Goal: Navigation & Orientation: Go to known website

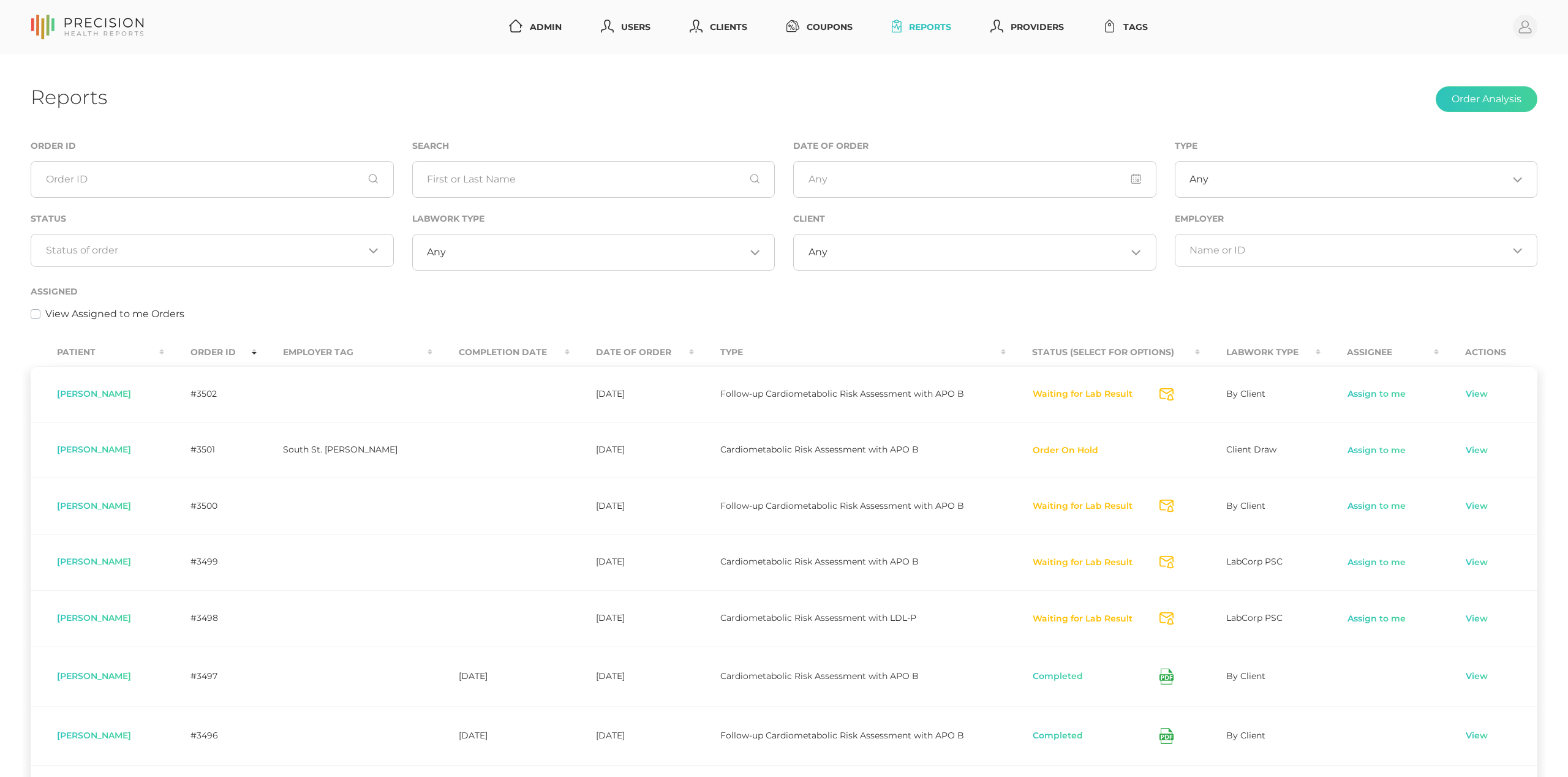
click at [274, 258] on div "Loading..." at bounding box center [212, 251] width 363 height 33
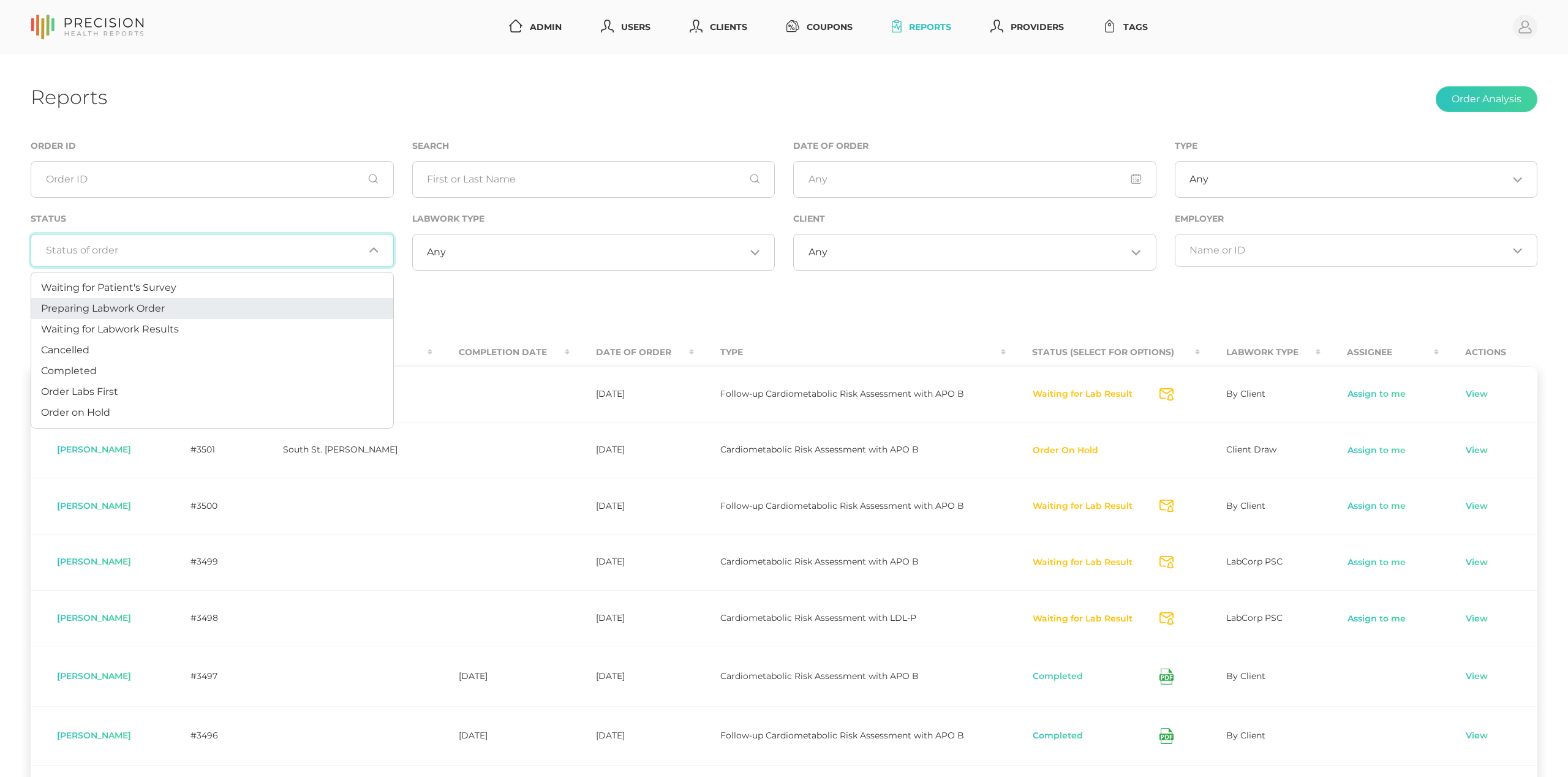
click at [261, 307] on li "Preparing Labwork Order" at bounding box center [212, 308] width 362 height 21
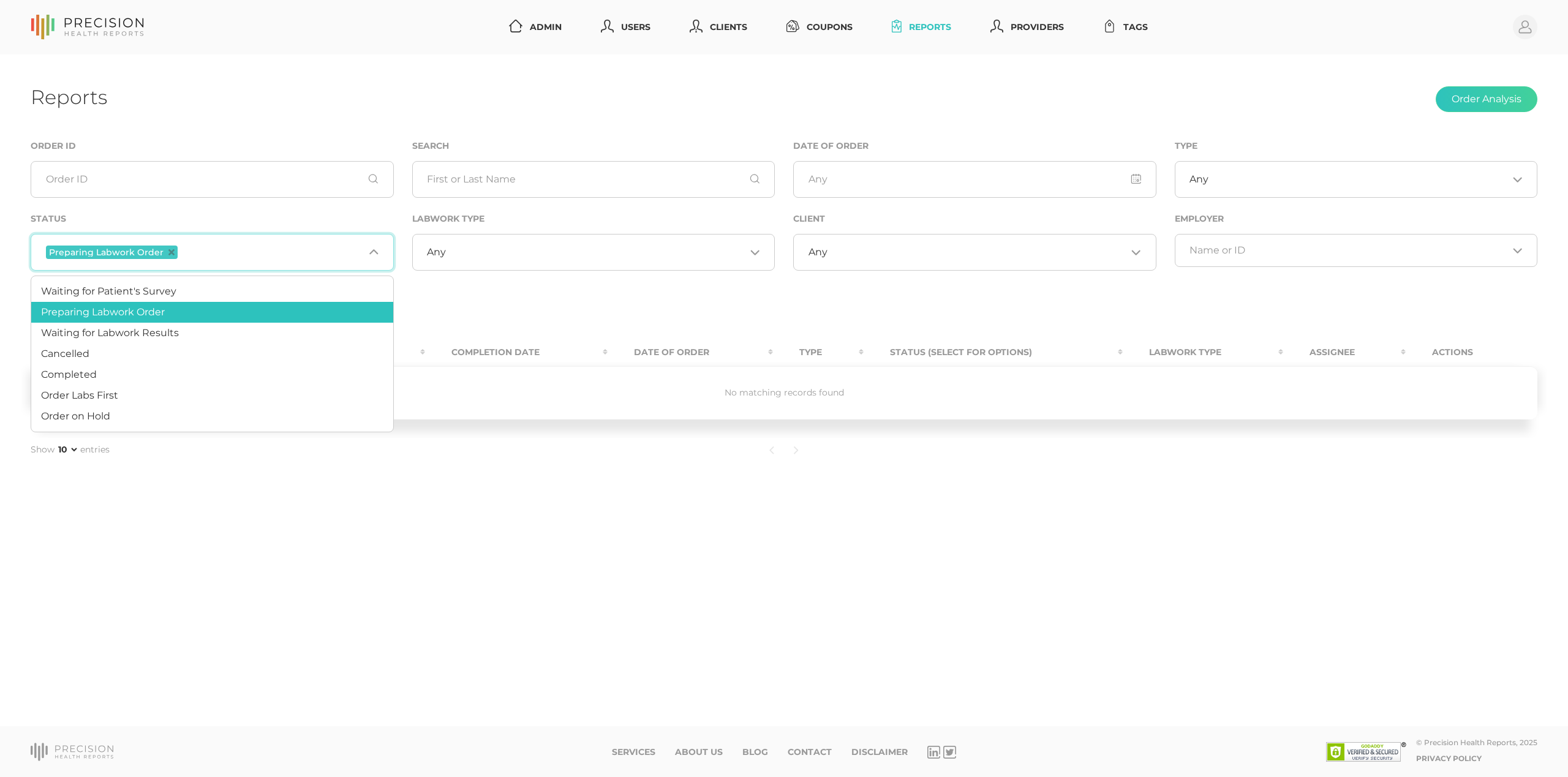
click at [301, 250] on input "Search for option" at bounding box center [272, 252] width 184 height 16
click at [261, 387] on li "Order Labs First" at bounding box center [212, 395] width 362 height 21
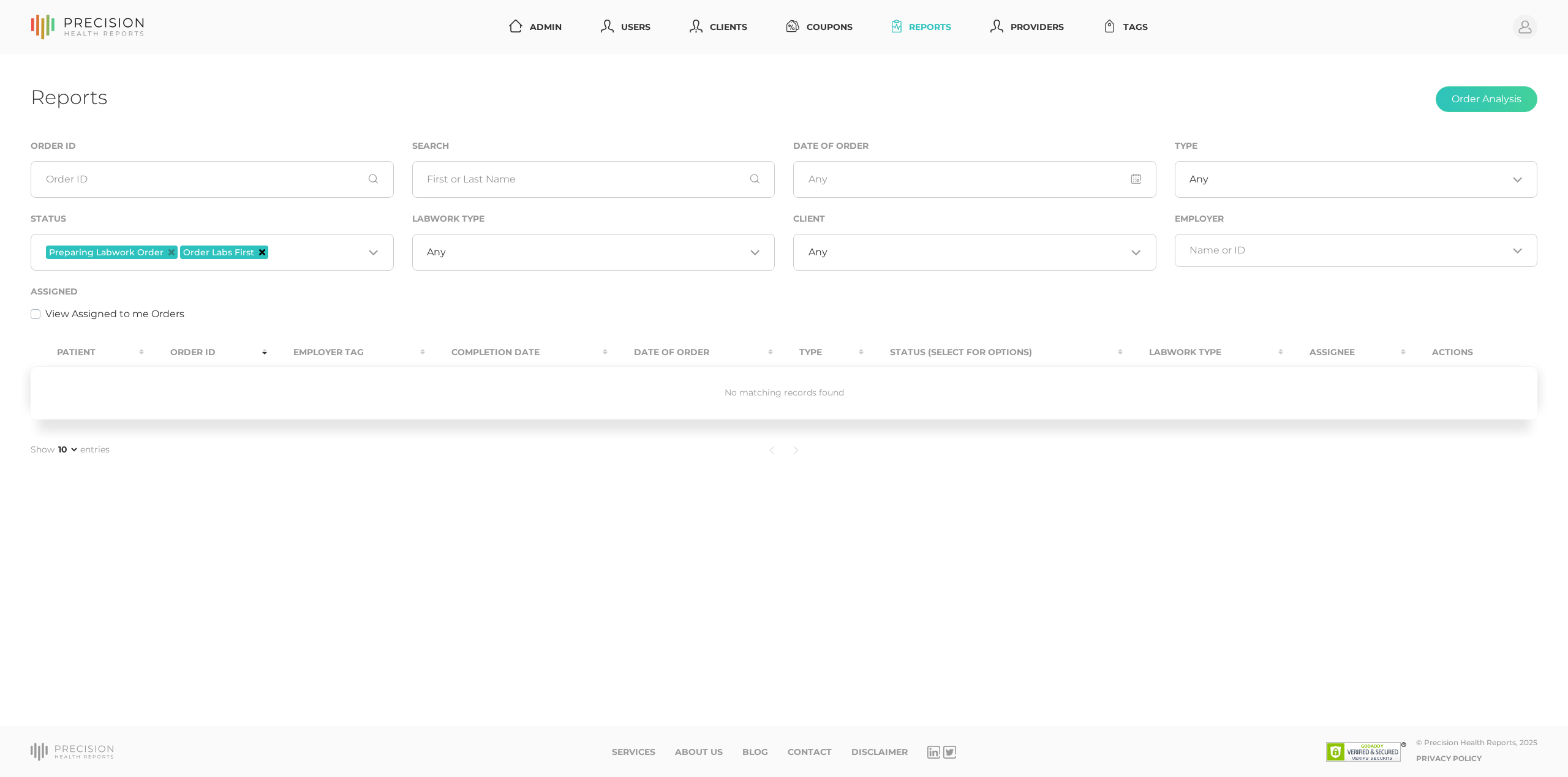
click at [259, 253] on icon "Deselect Order Labs First" at bounding box center [262, 252] width 6 height 6
click at [168, 250] on icon "Deselect Preparing Labwork Order" at bounding box center [171, 252] width 6 height 6
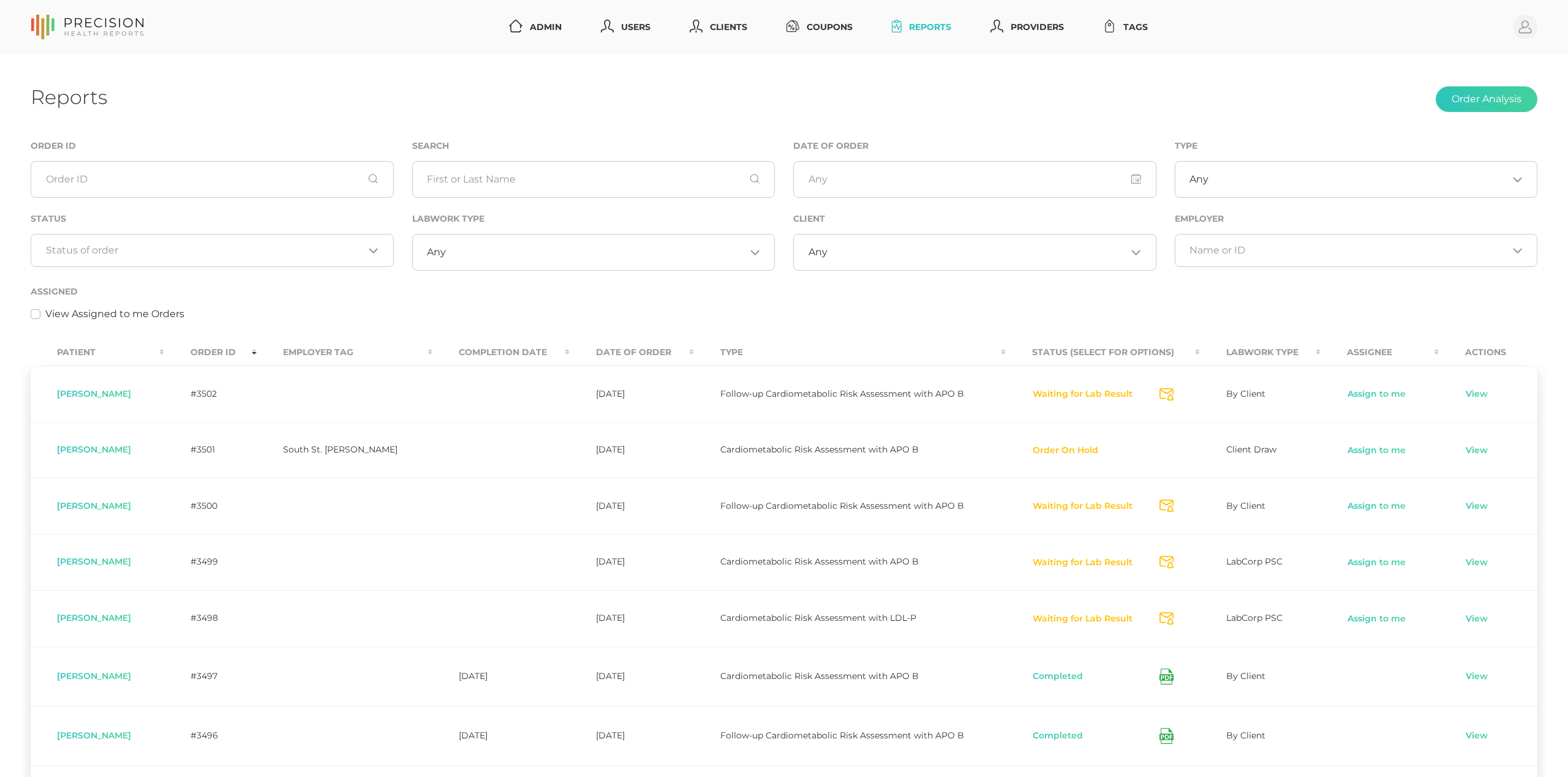
click at [252, 341] on th "Order ID" at bounding box center [210, 352] width 92 height 28
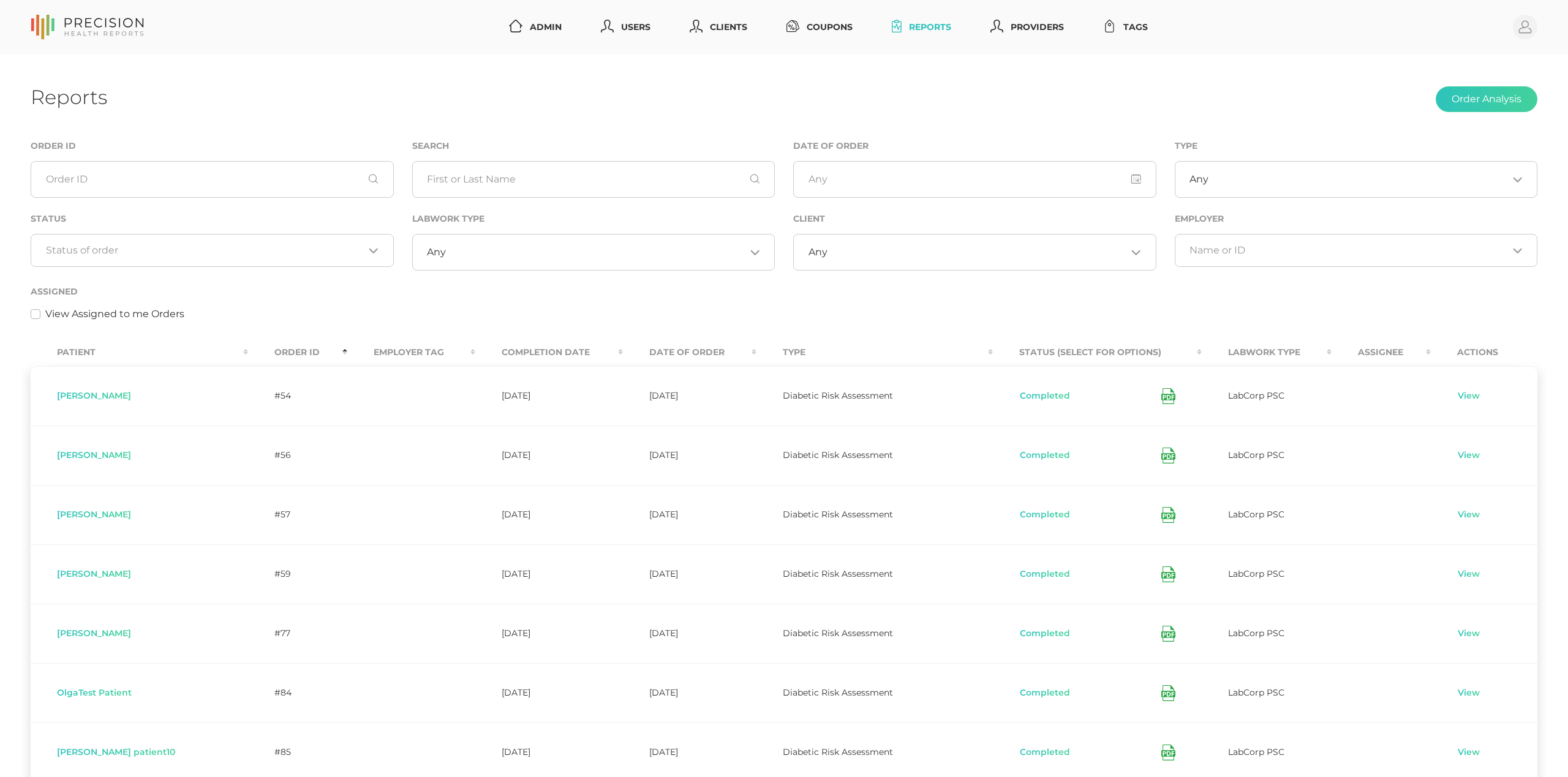
click at [248, 350] on th "Order ID" at bounding box center [297, 352] width 99 height 28
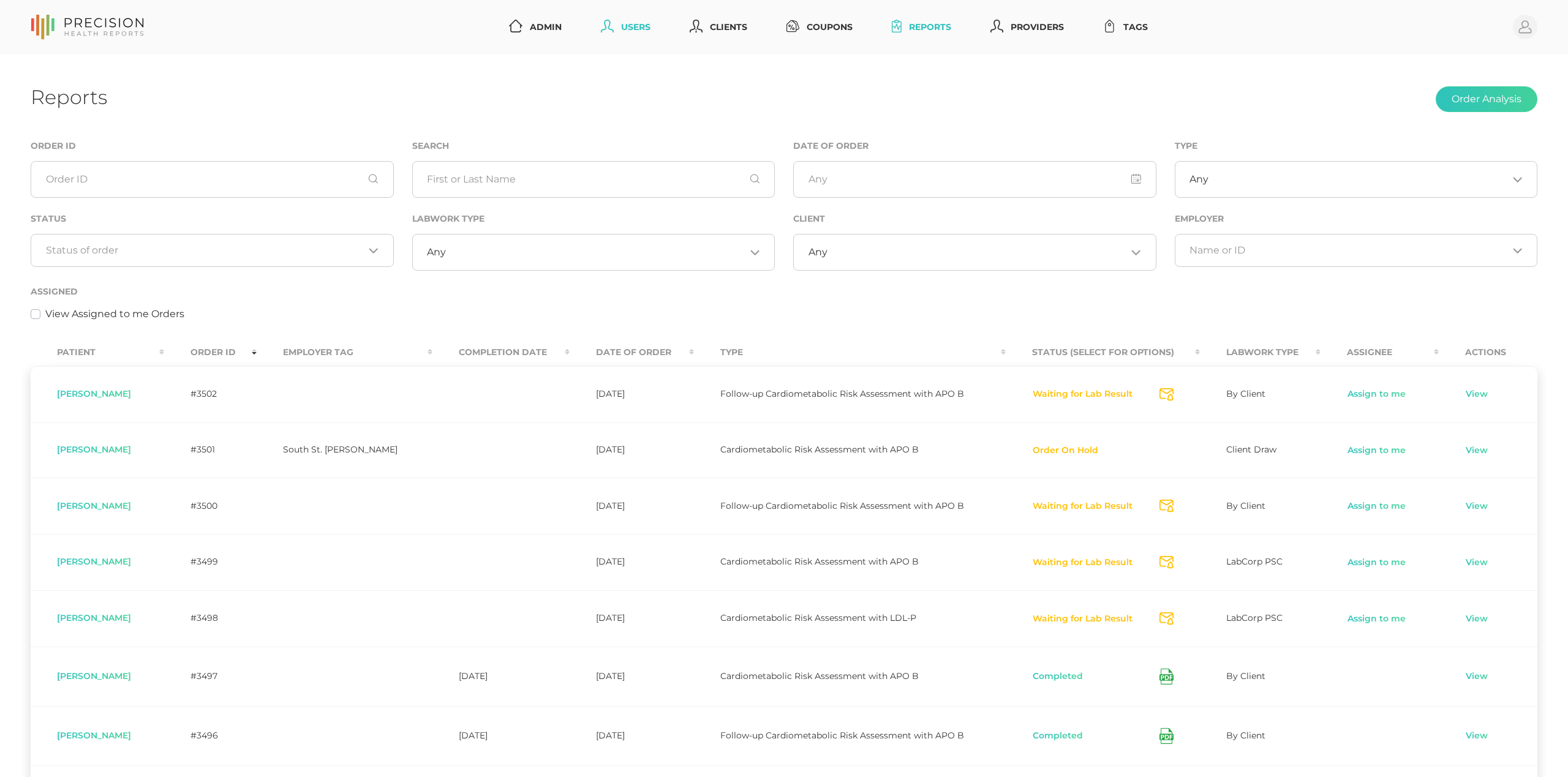
click at [619, 27] on link "Users" at bounding box center [626, 27] width 60 height 23
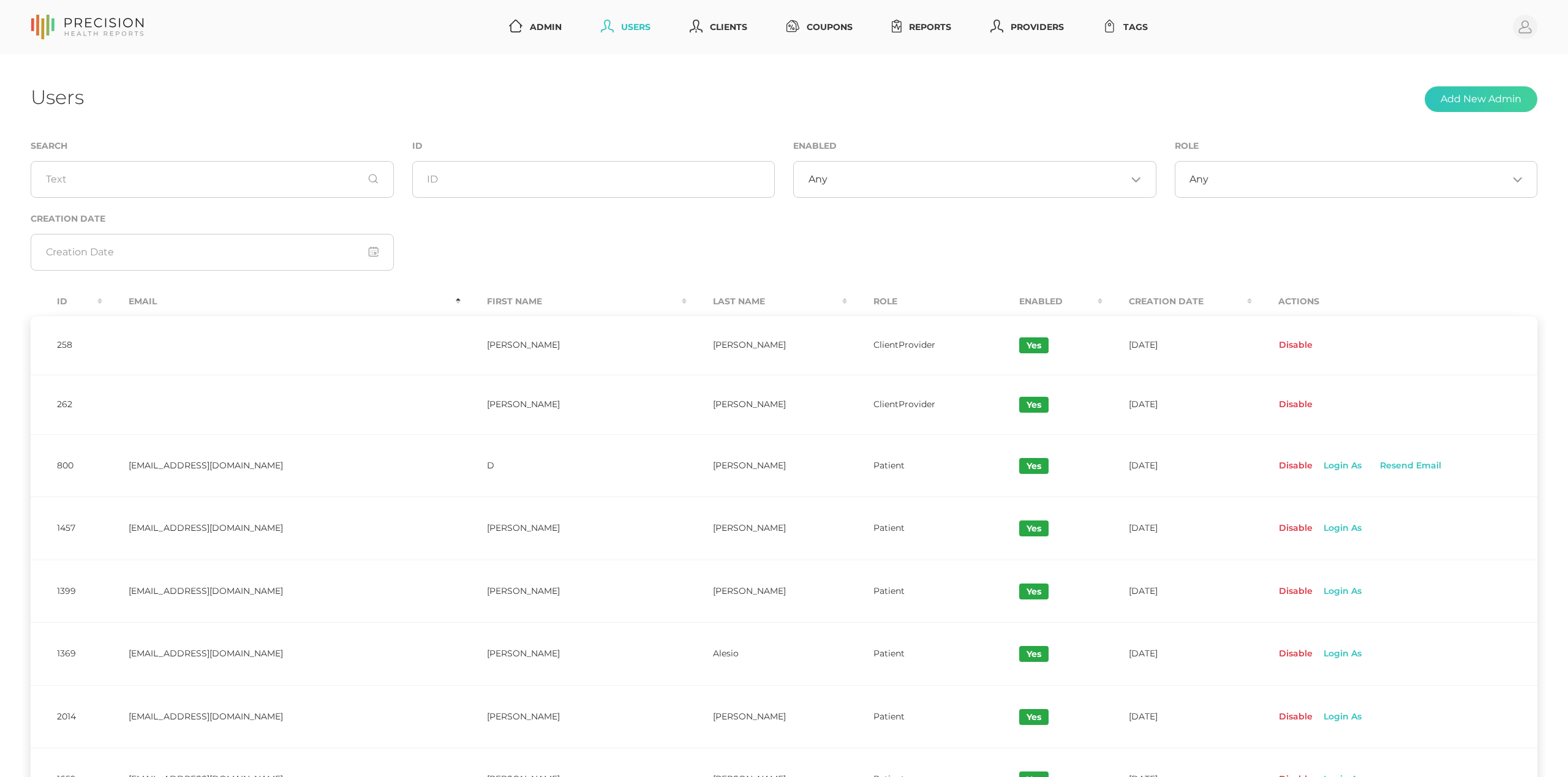
click at [64, 297] on th "Id" at bounding box center [66, 301] width 71 height 28
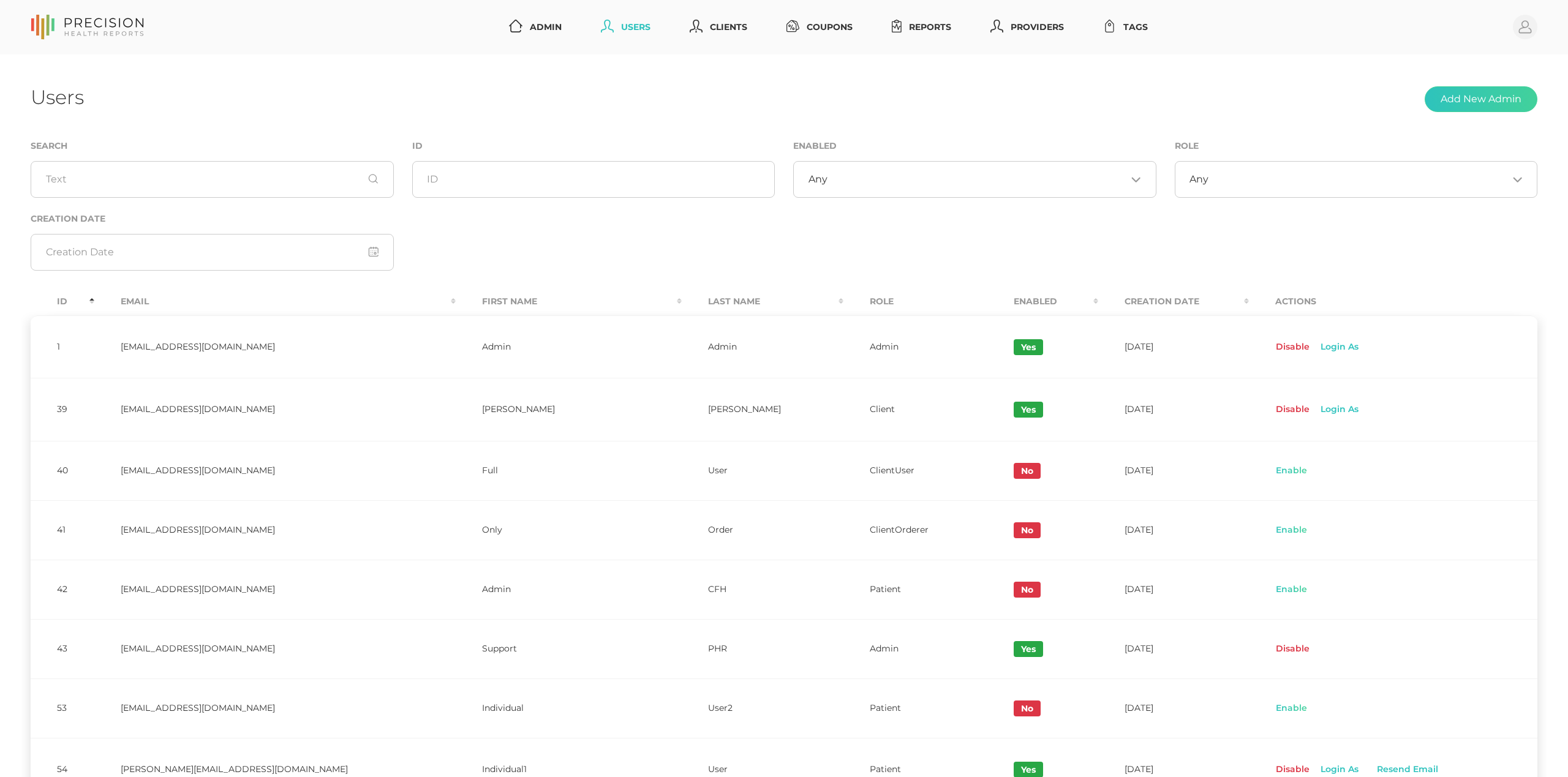
click at [60, 296] on th "Id" at bounding box center [62, 301] width 64 height 28
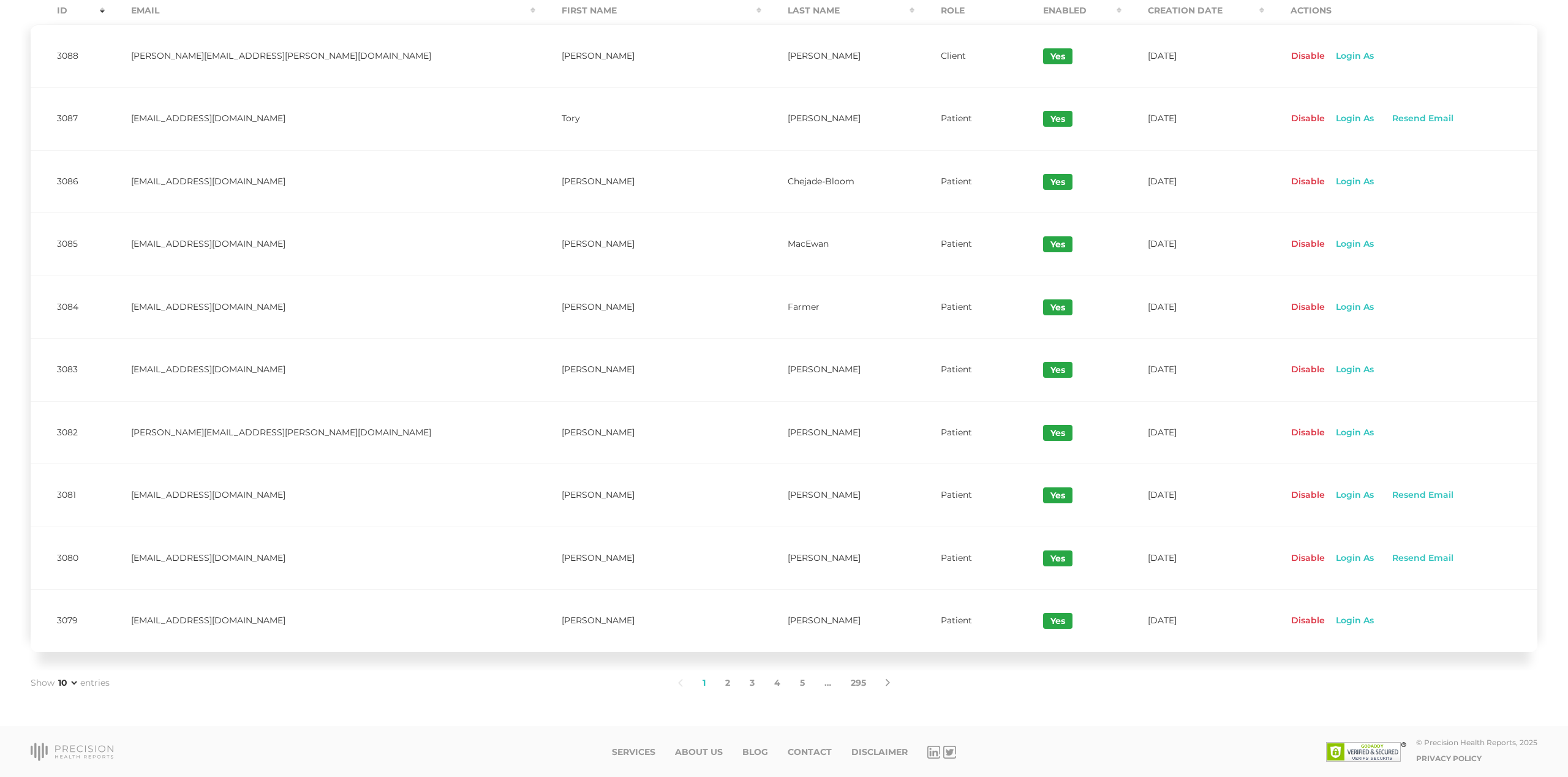
scroll to position [257, 0]
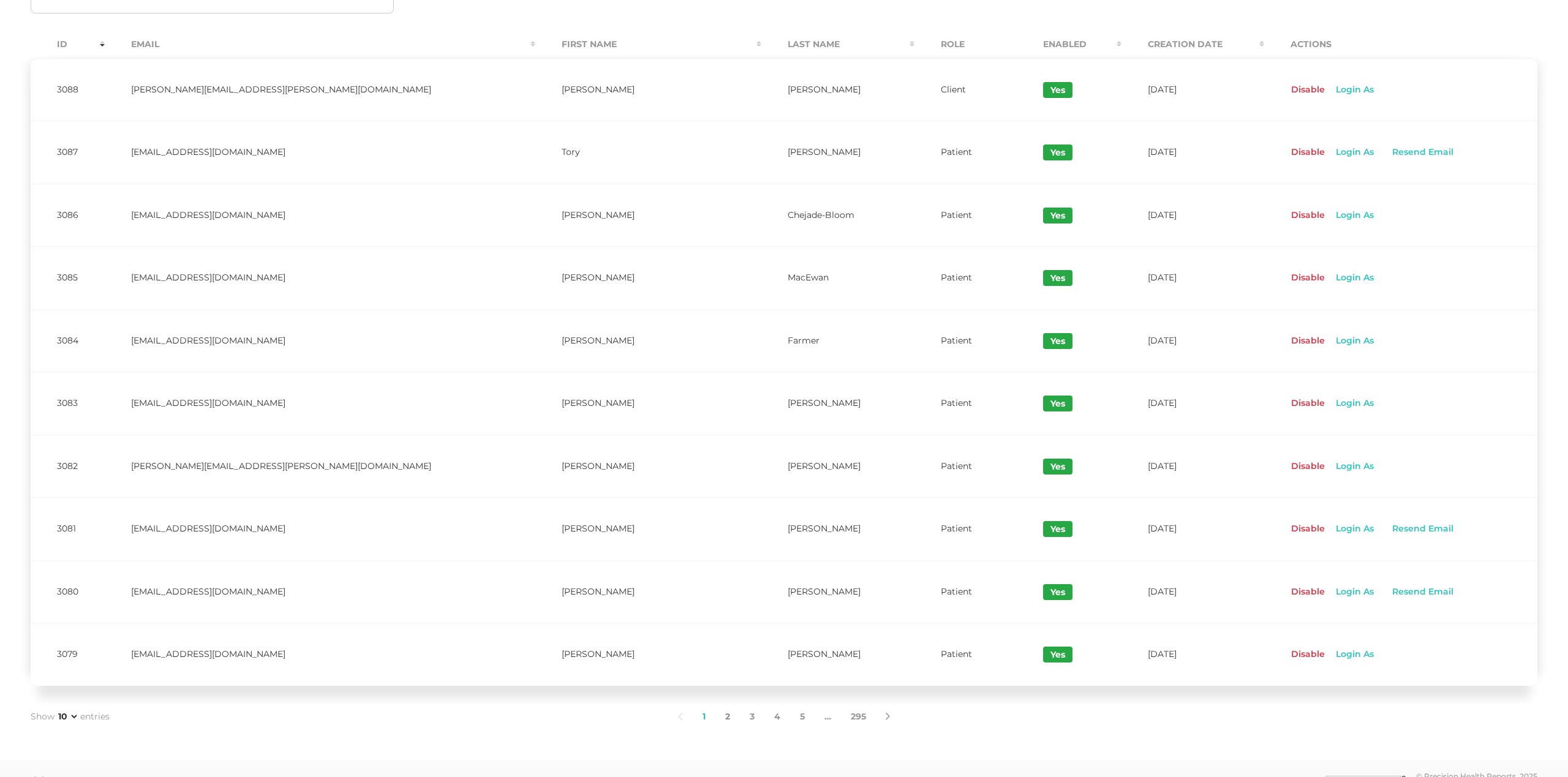
click at [728, 722] on link "2" at bounding box center [727, 716] width 24 height 26
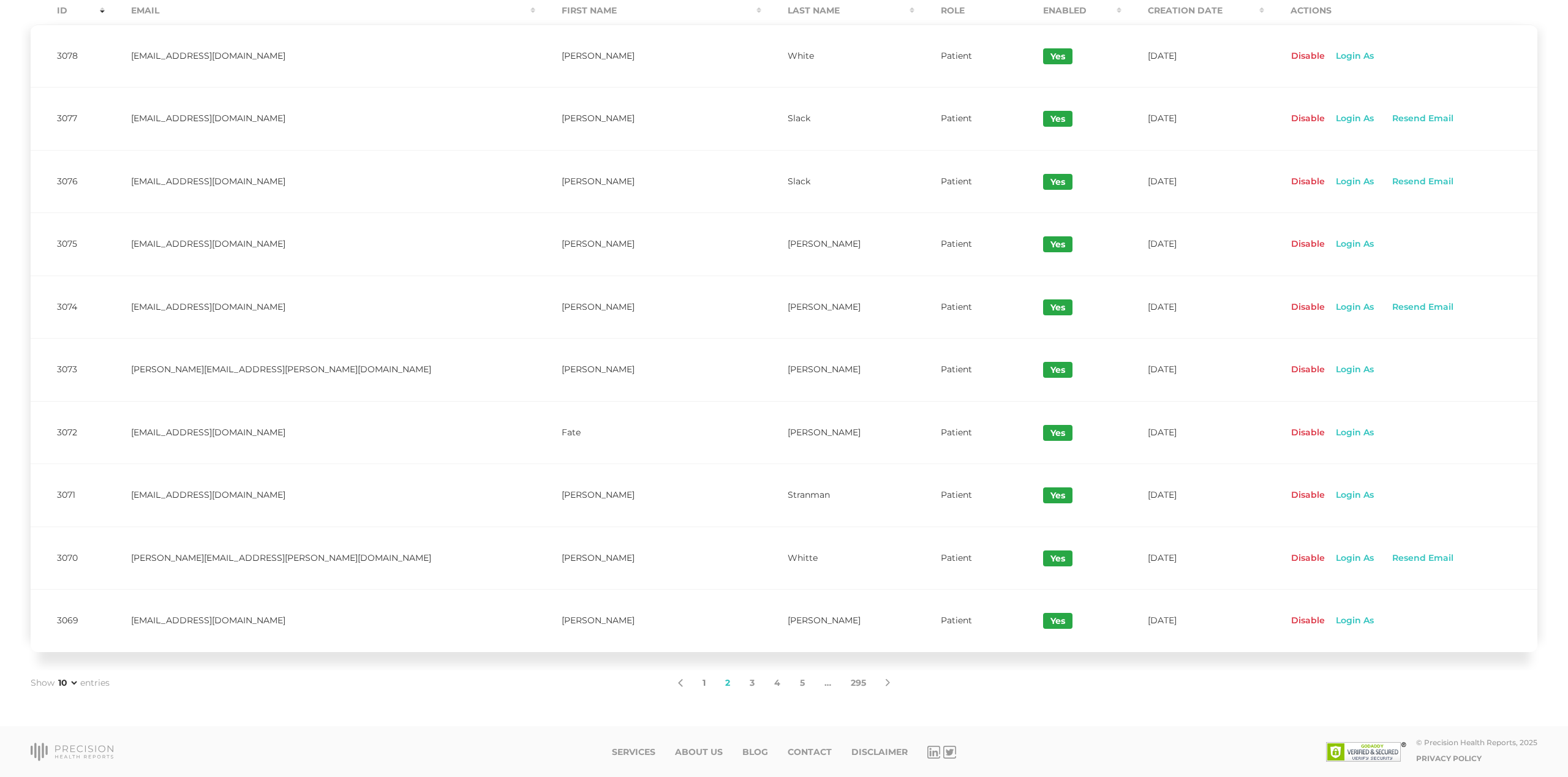
scroll to position [295, 0]
click at [701, 684] on link "1" at bounding box center [704, 683] width 23 height 26
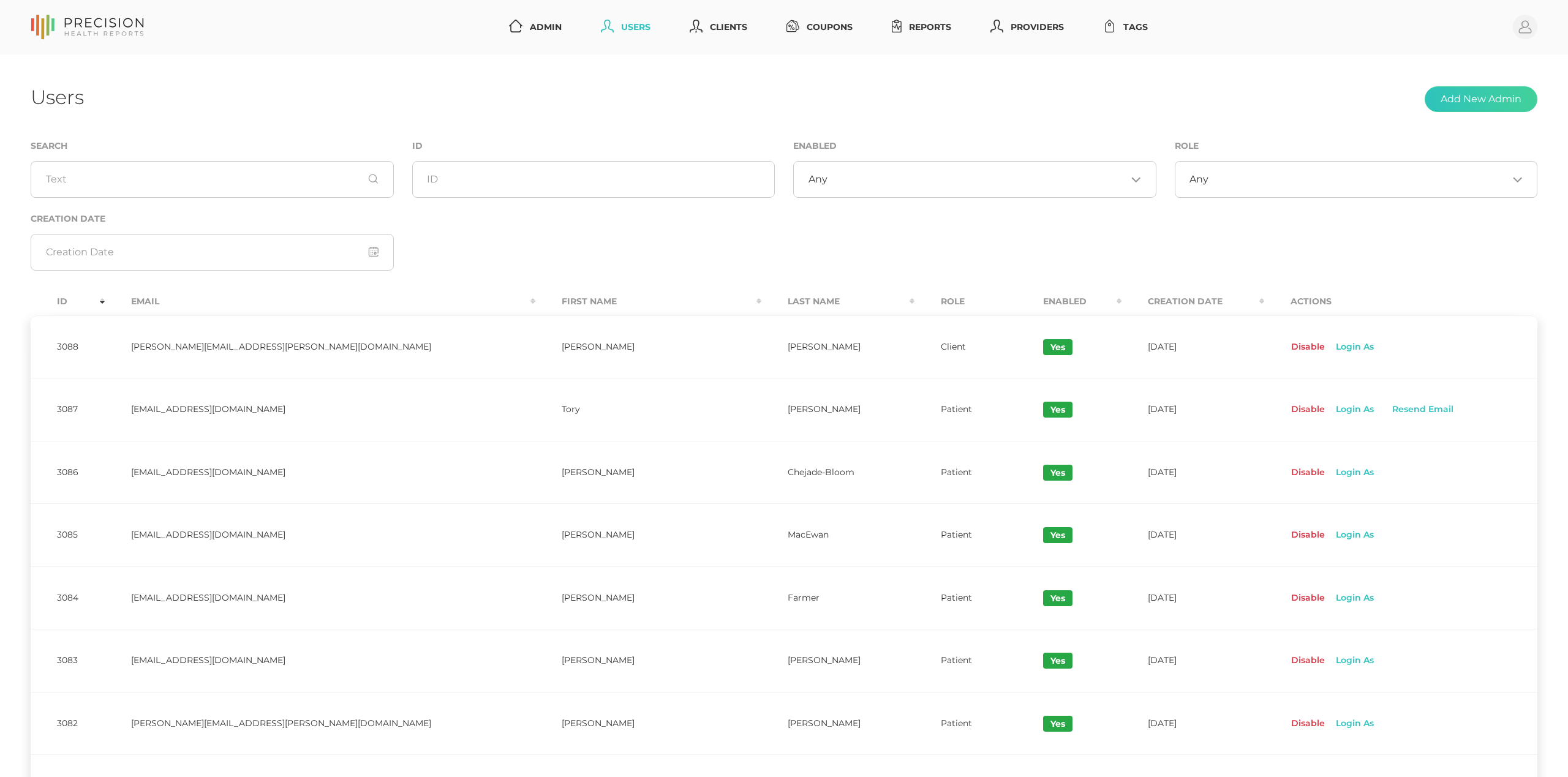
scroll to position [0, 0]
click at [1325, 350] on link "Login As" at bounding box center [1353, 347] width 56 height 19
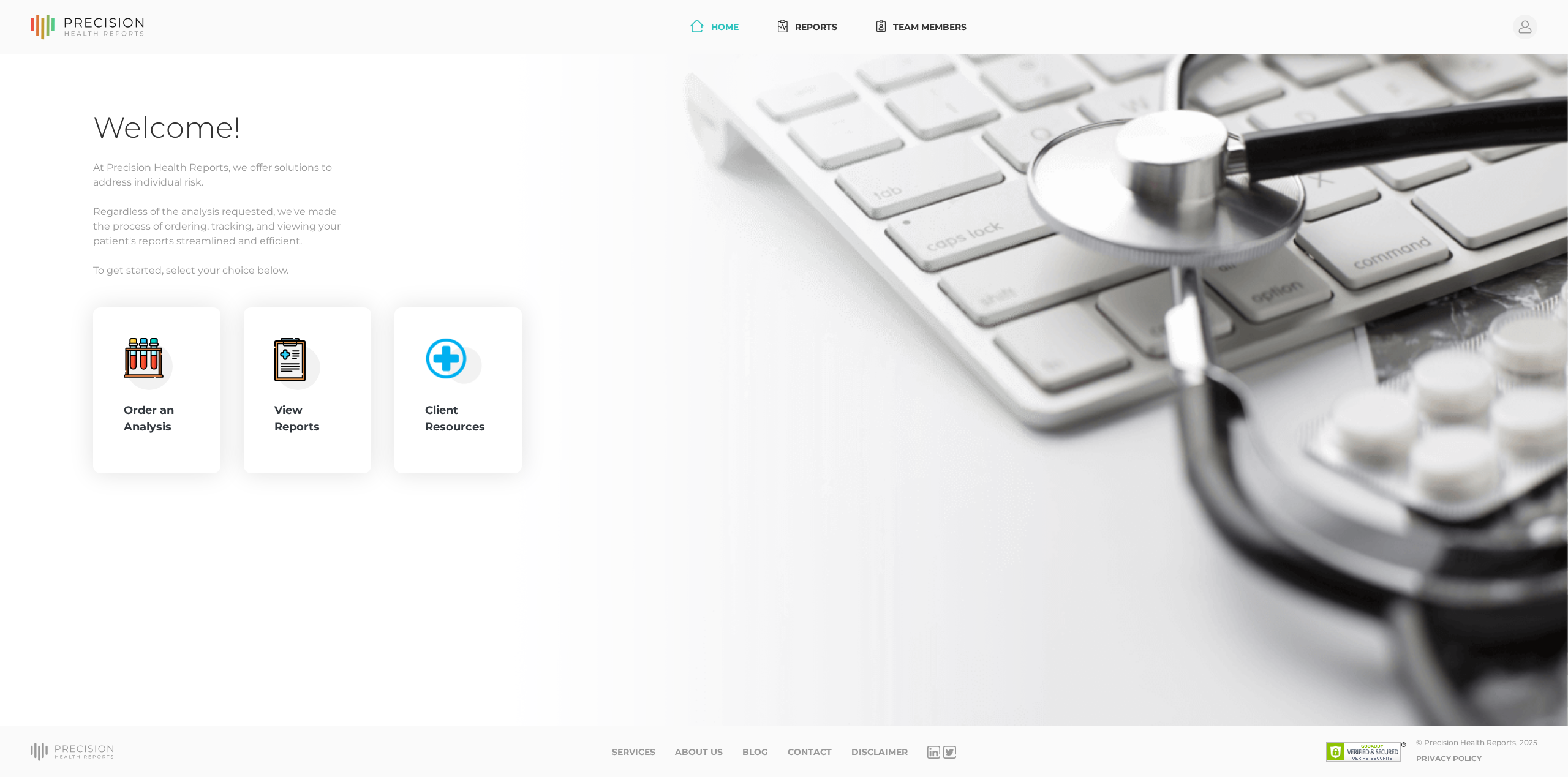
click at [971, 40] on div "Home Reports Team Members Profile" at bounding box center [784, 27] width 1506 height 31
click at [953, 30] on link "Team Members" at bounding box center [922, 27] width 100 height 23
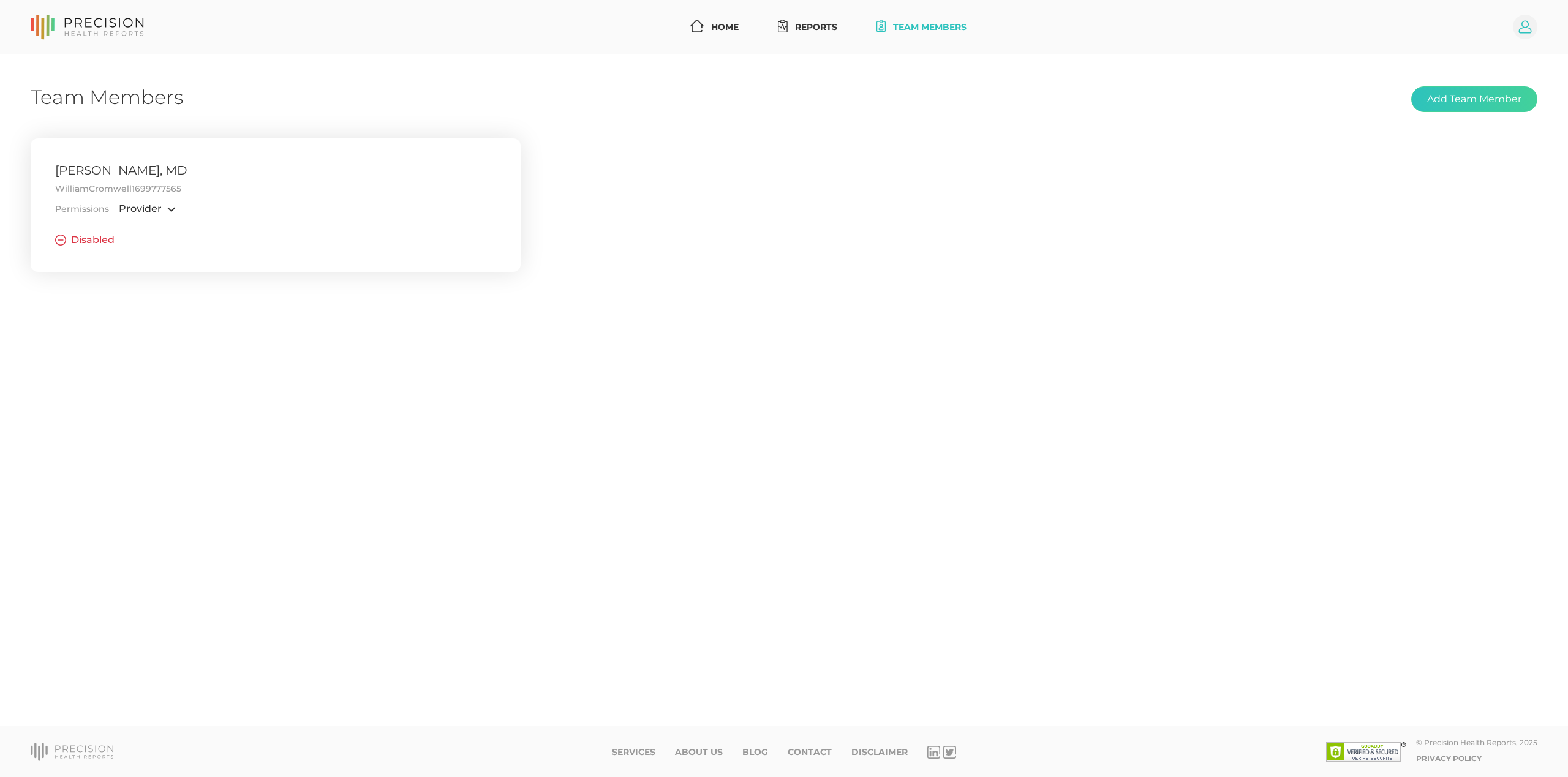
click at [1531, 26] on circle at bounding box center [1524, 26] width 24 height 24
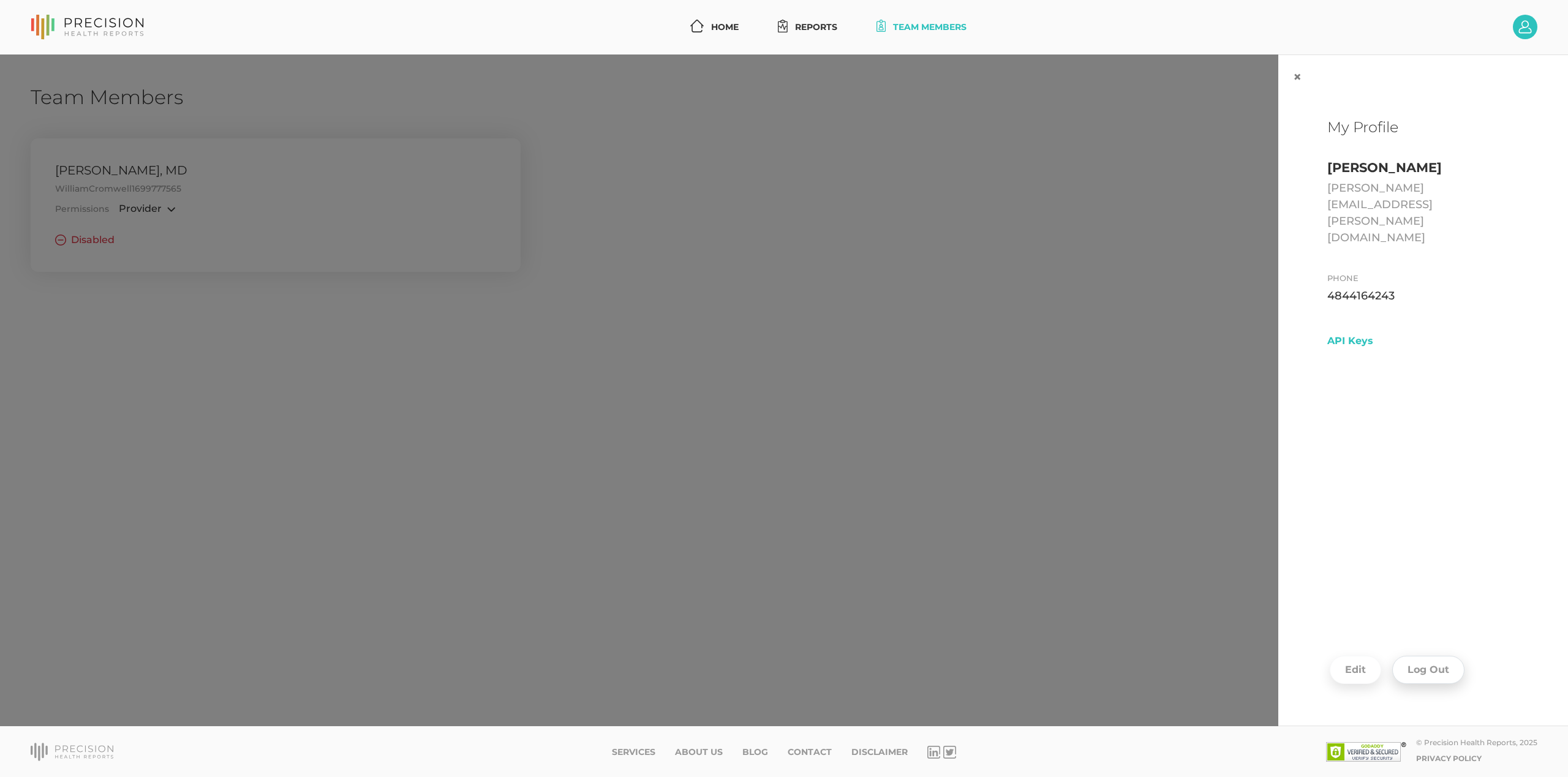
click at [1427, 667] on button "Log Out" at bounding box center [1428, 670] width 72 height 28
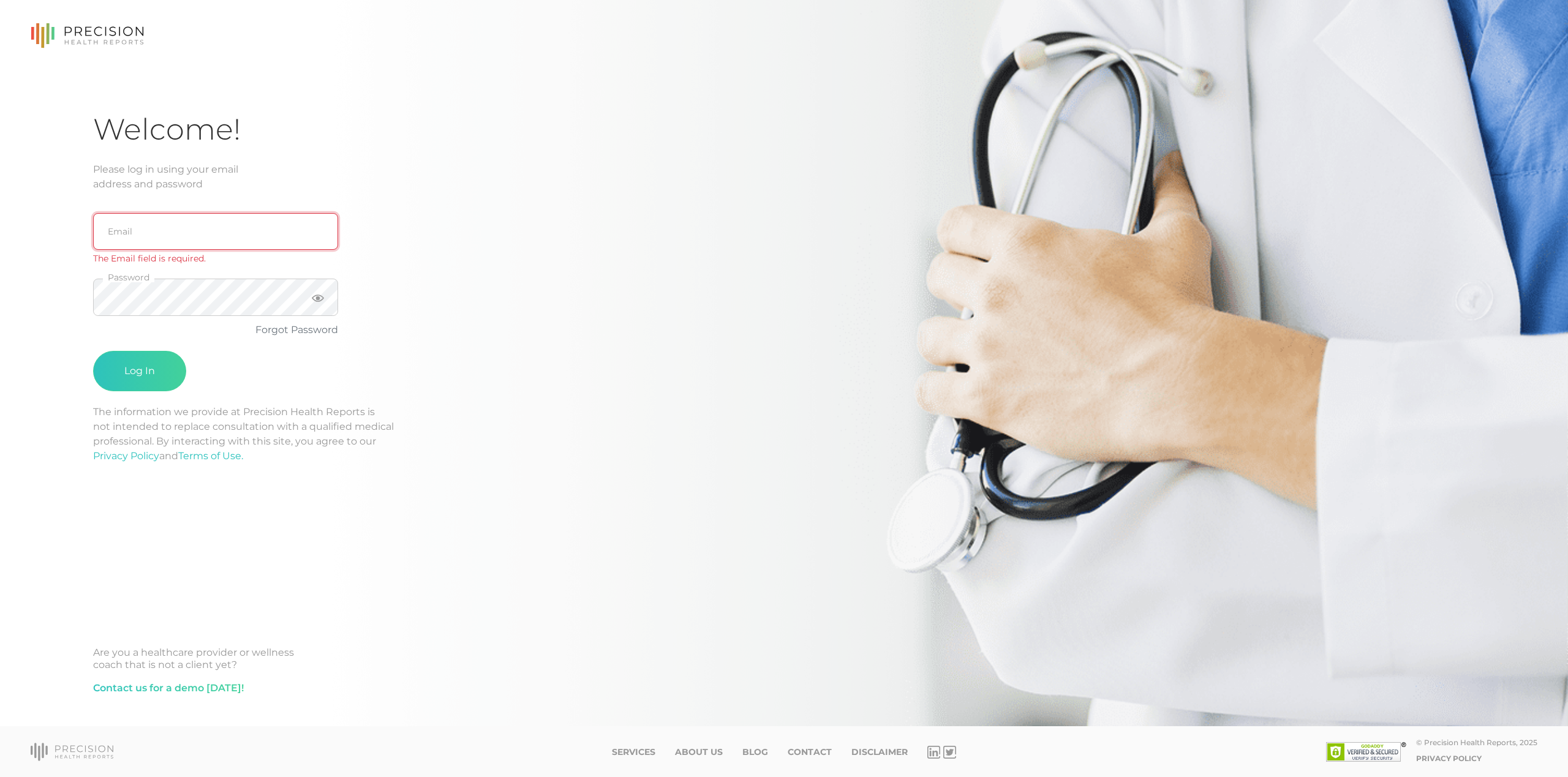
type input "support@precisionhealthreports.com"
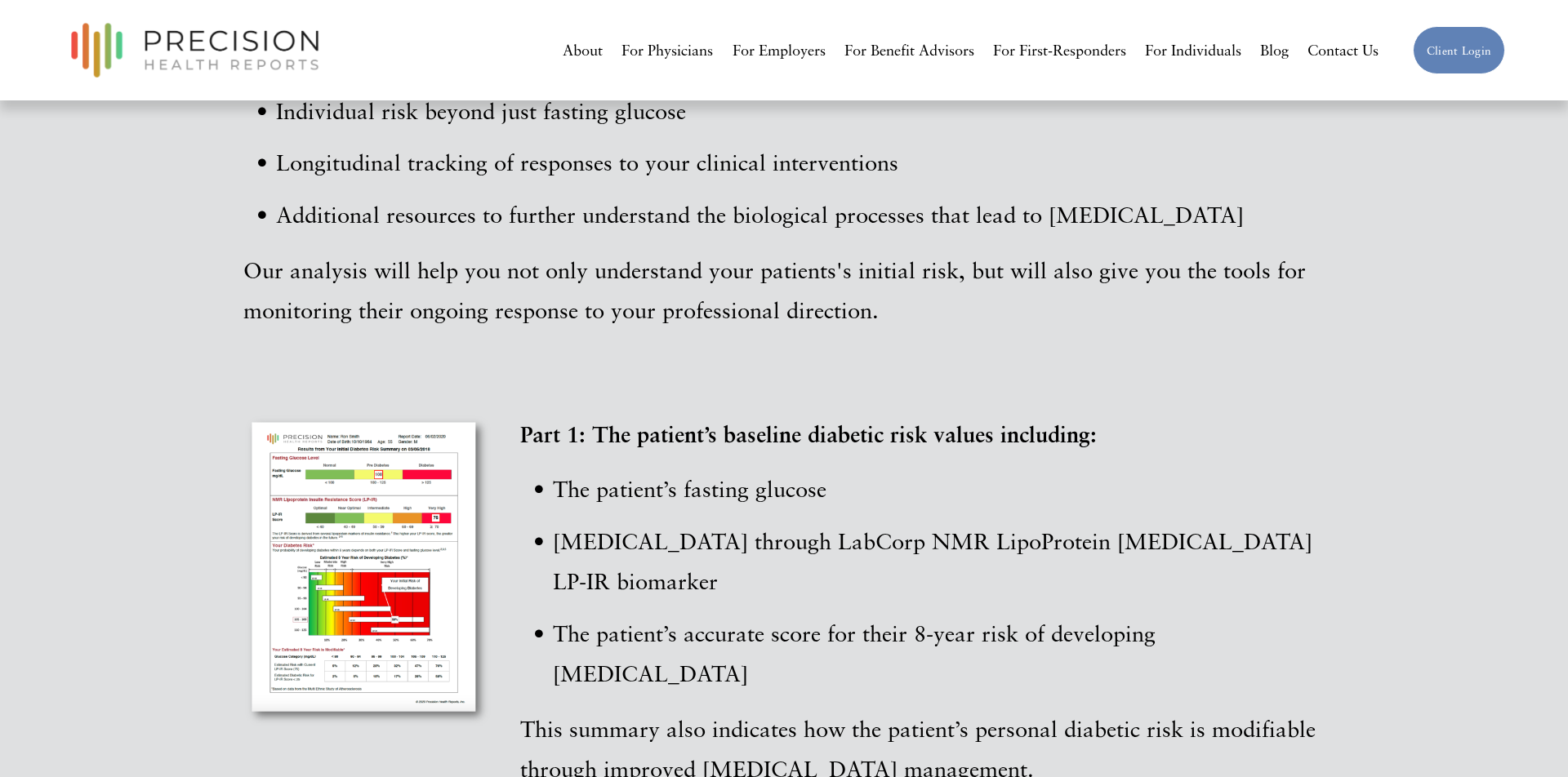
scroll to position [2555, 0]
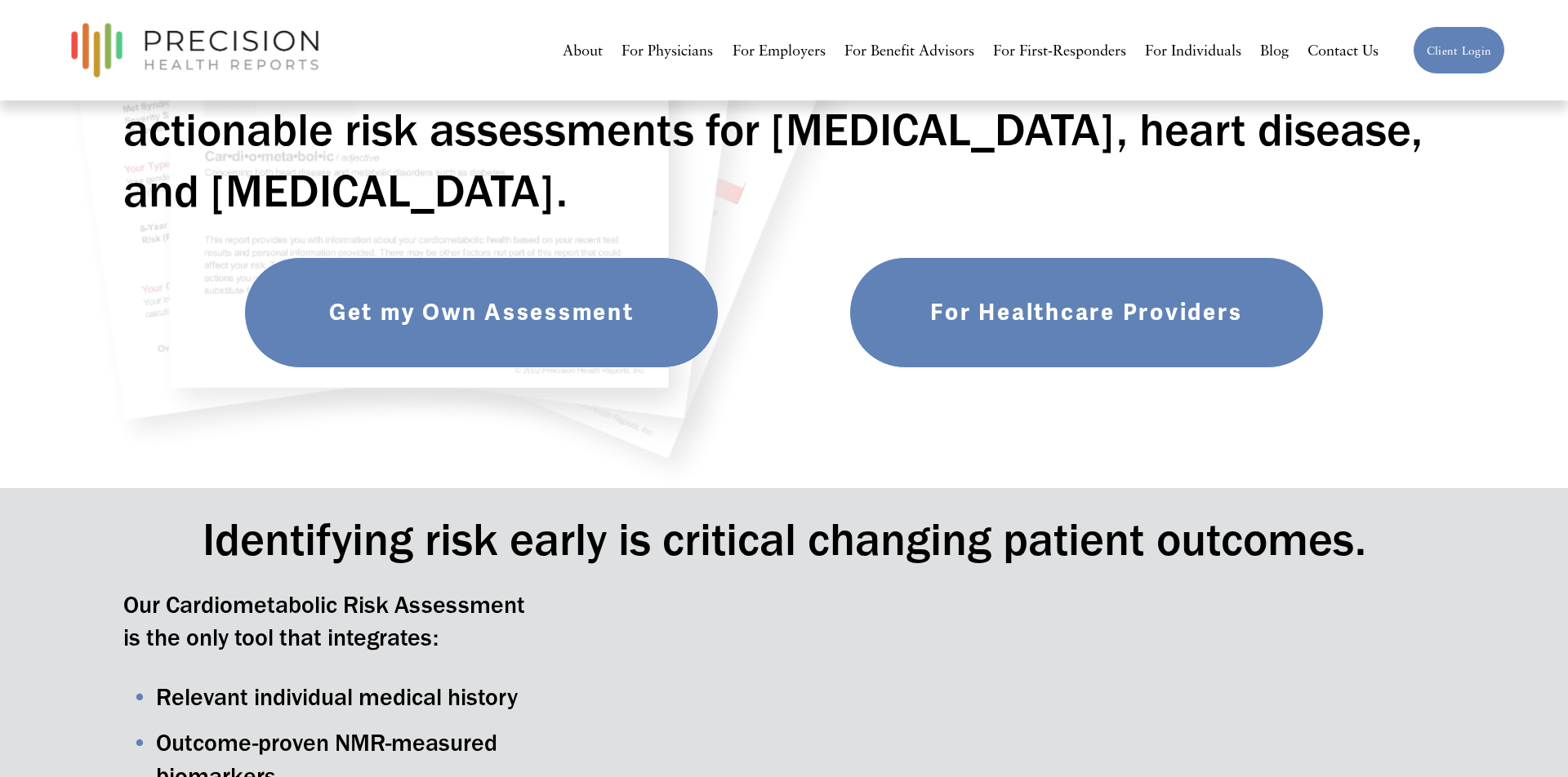
scroll to position [417, 0]
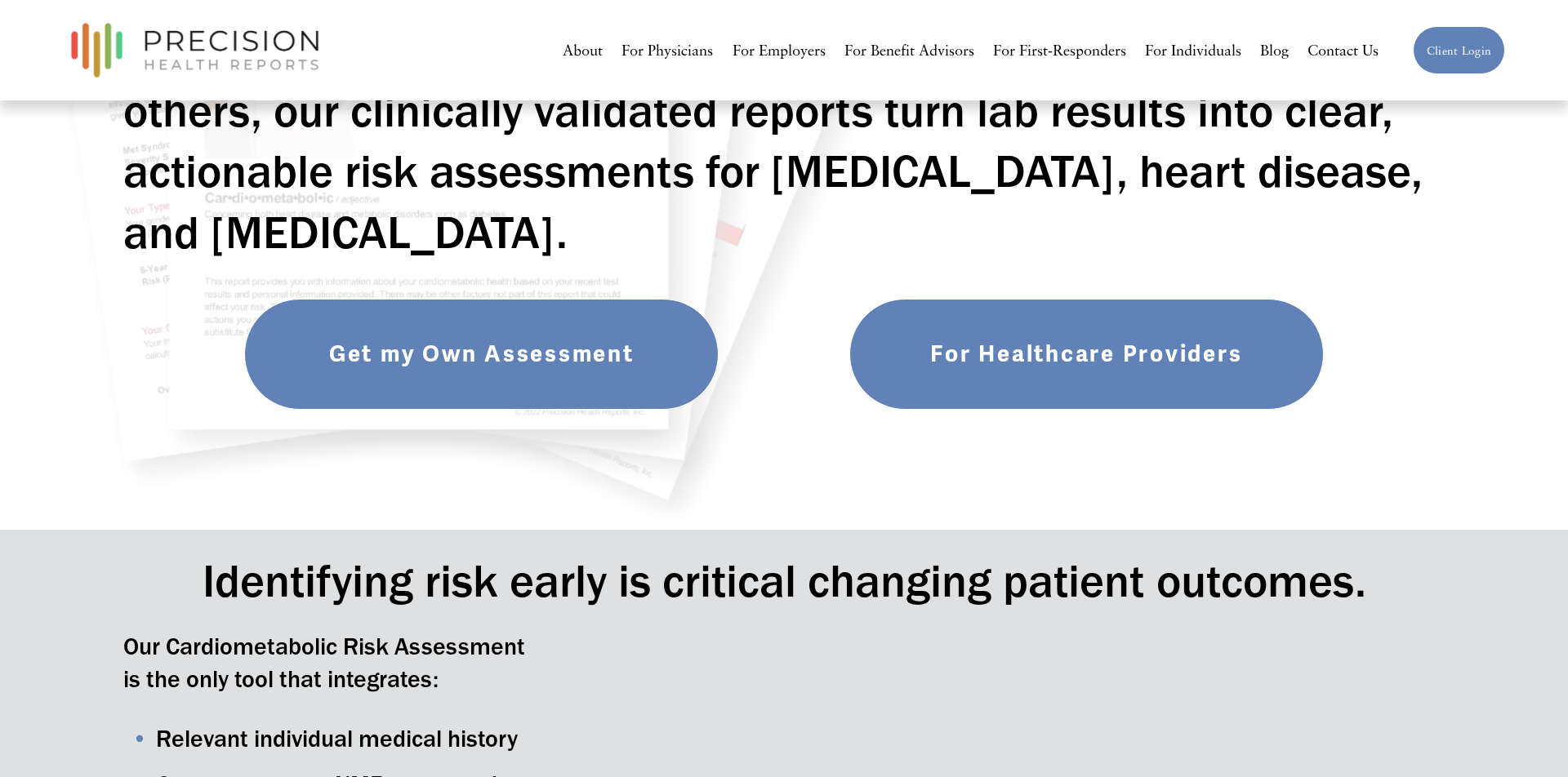
click at [487, 341] on link "Get my Own Assessment" at bounding box center [481, 354] width 475 height 111
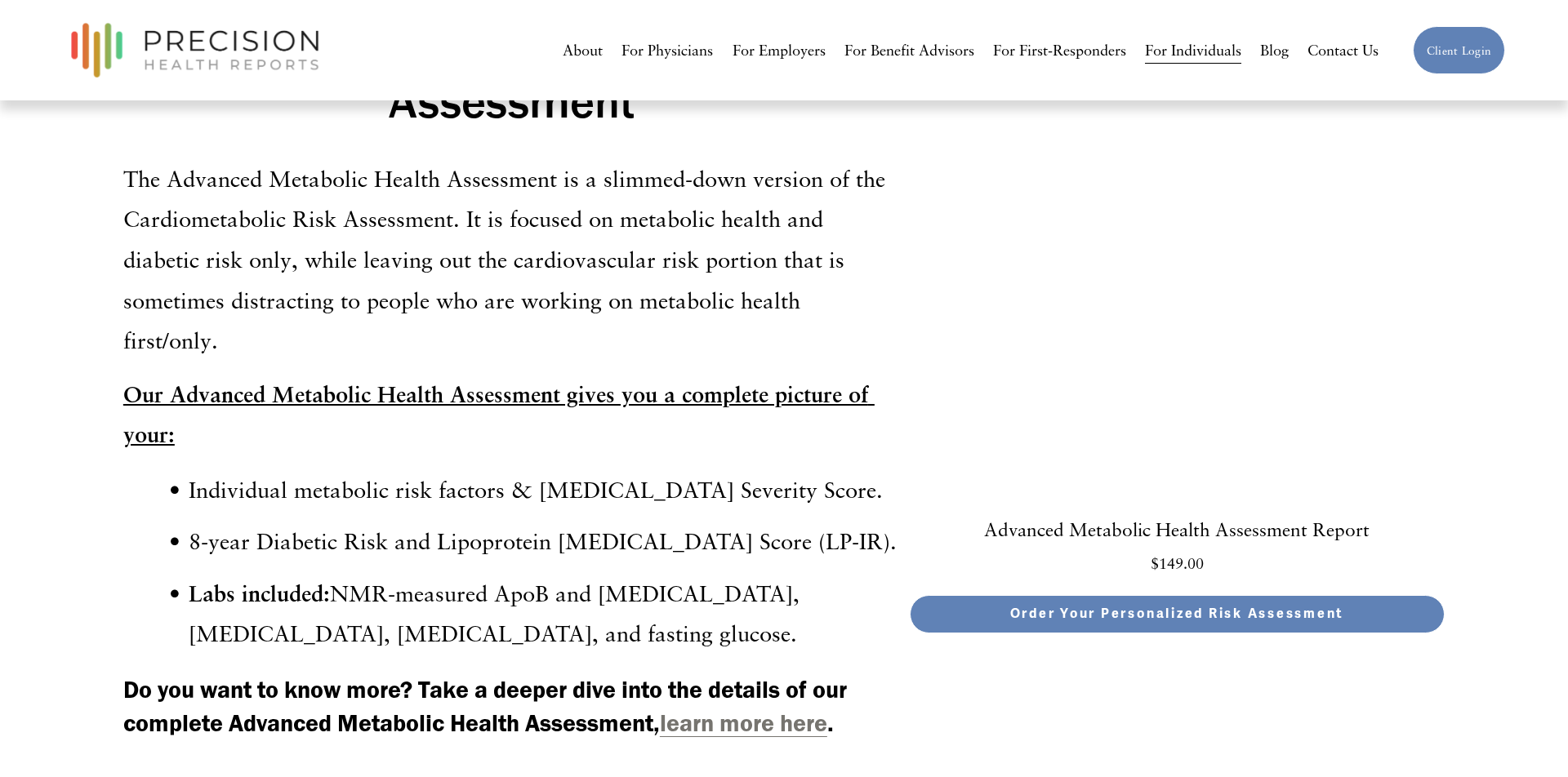
scroll to position [5056, 0]
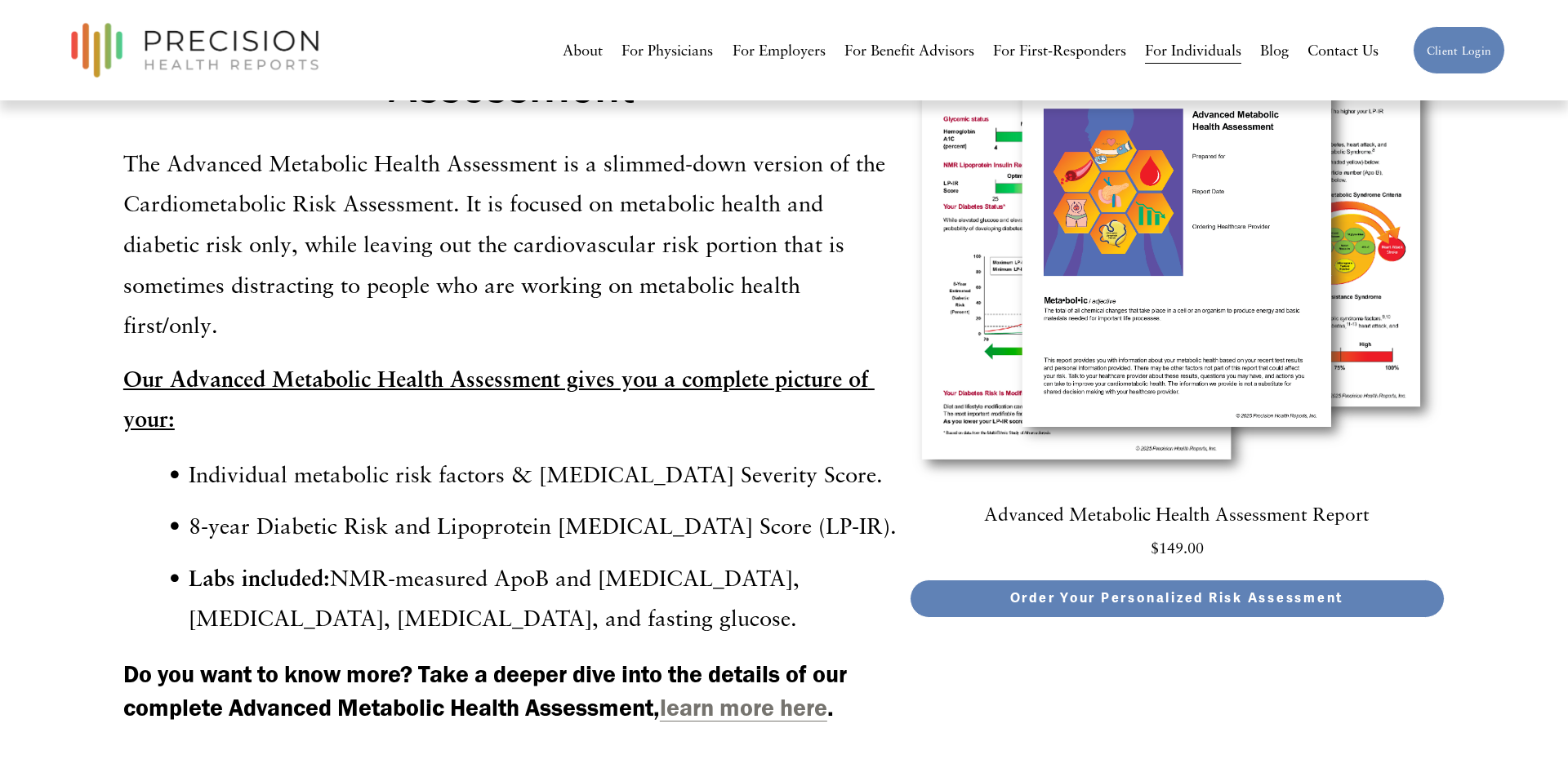
click at [749, 693] on strong "learn more here" at bounding box center [743, 707] width 167 height 29
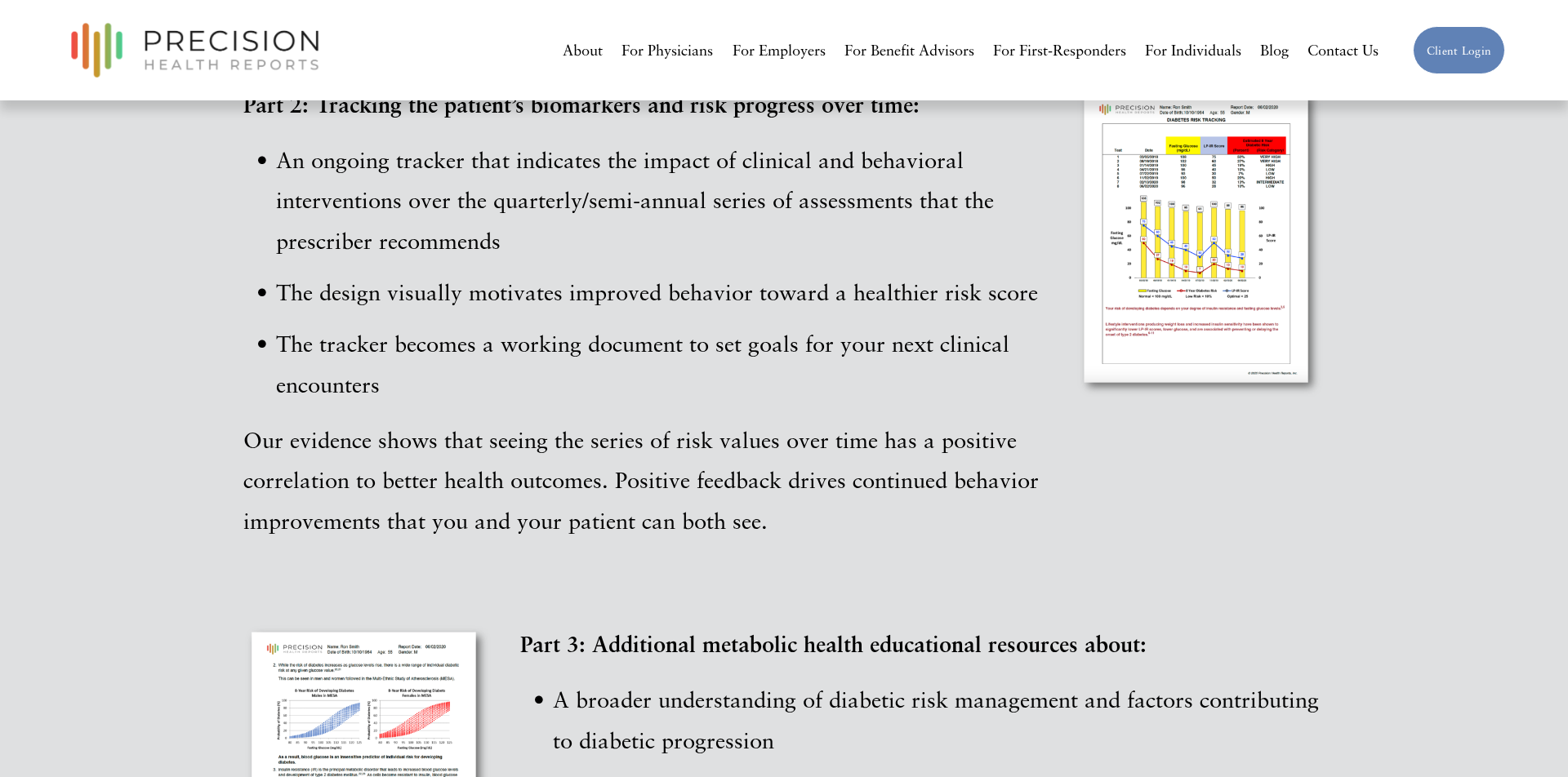
scroll to position [3664, 0]
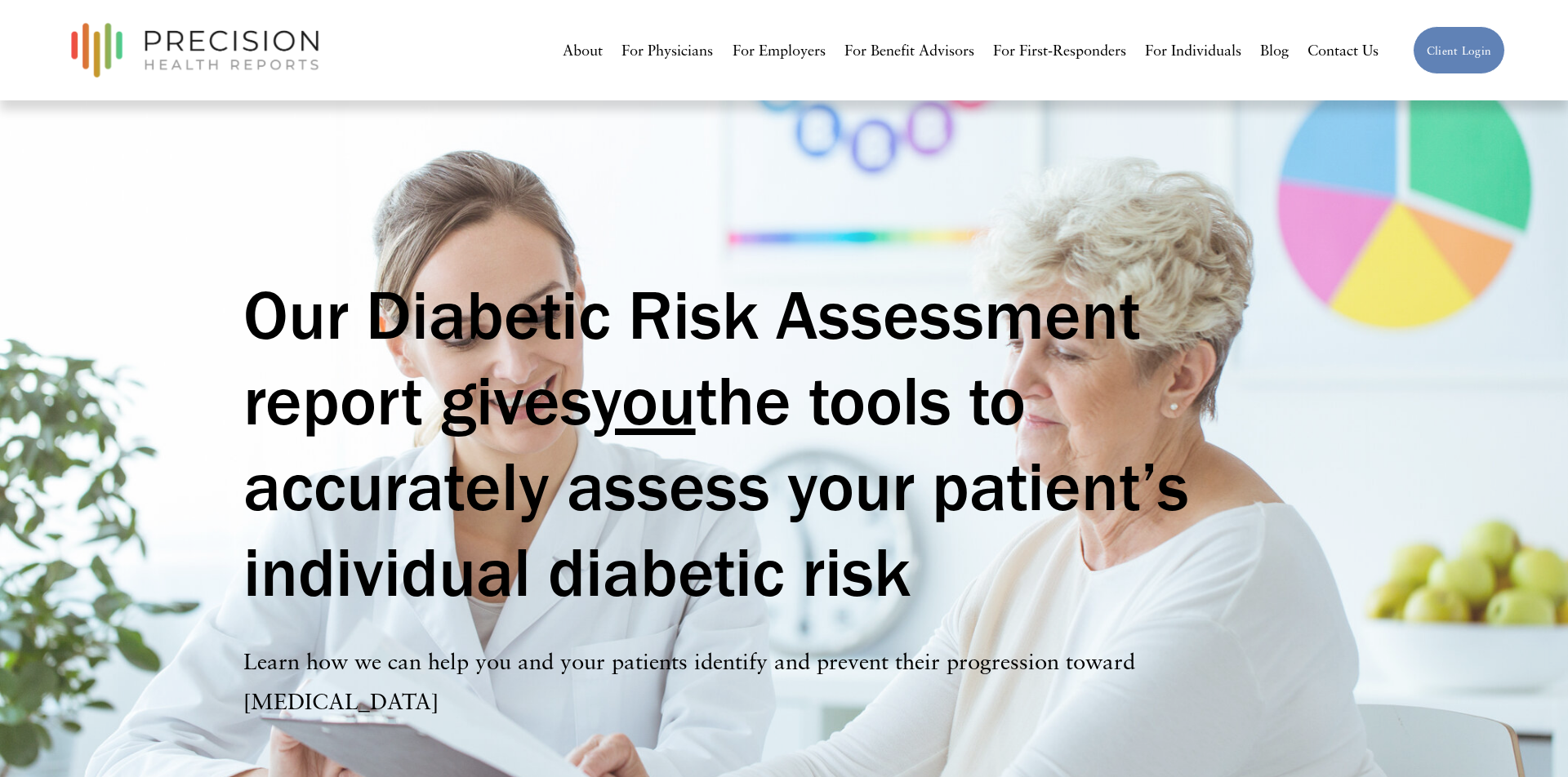
scroll to position [3664, 0]
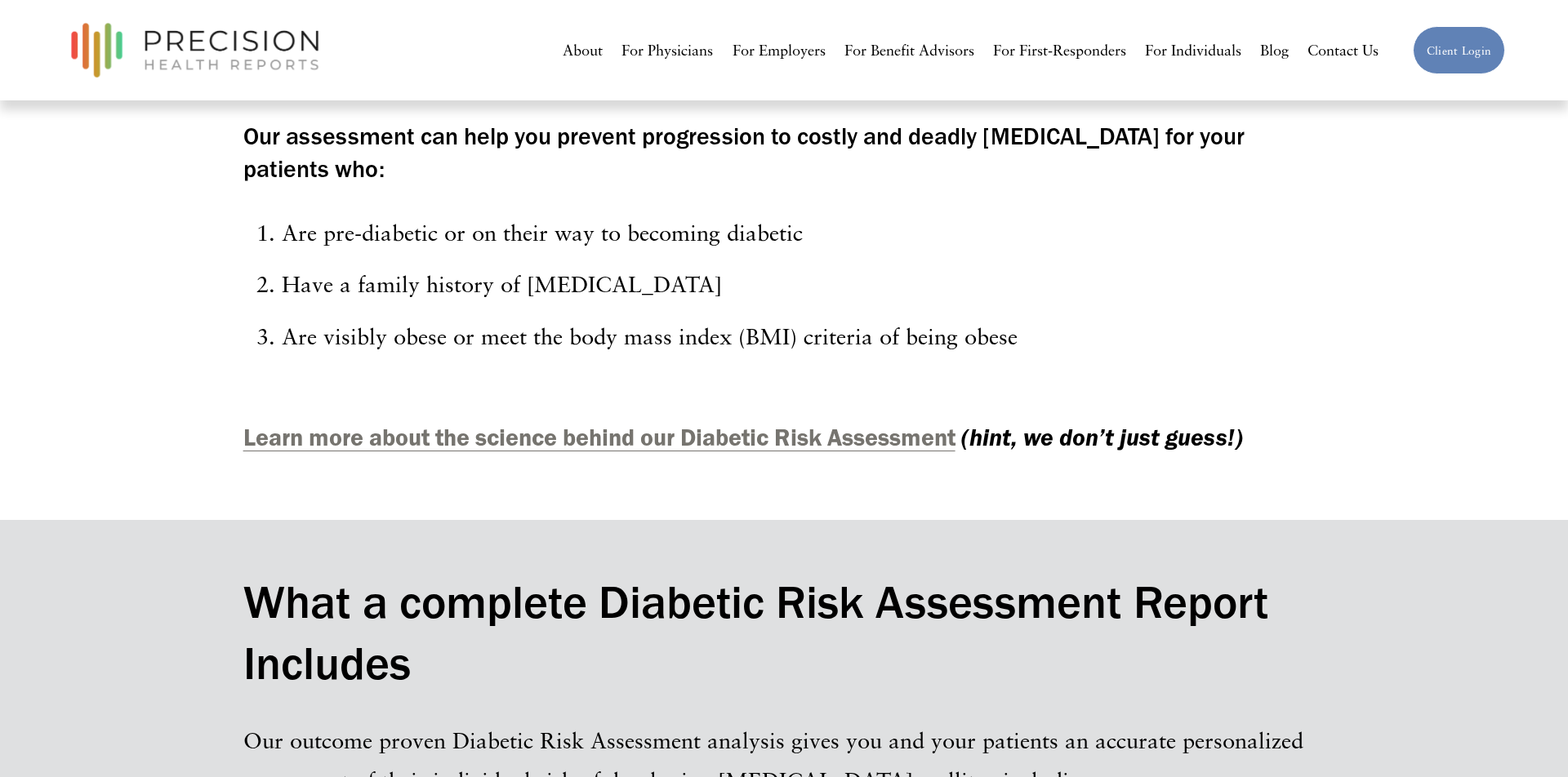
scroll to position [1731, 0]
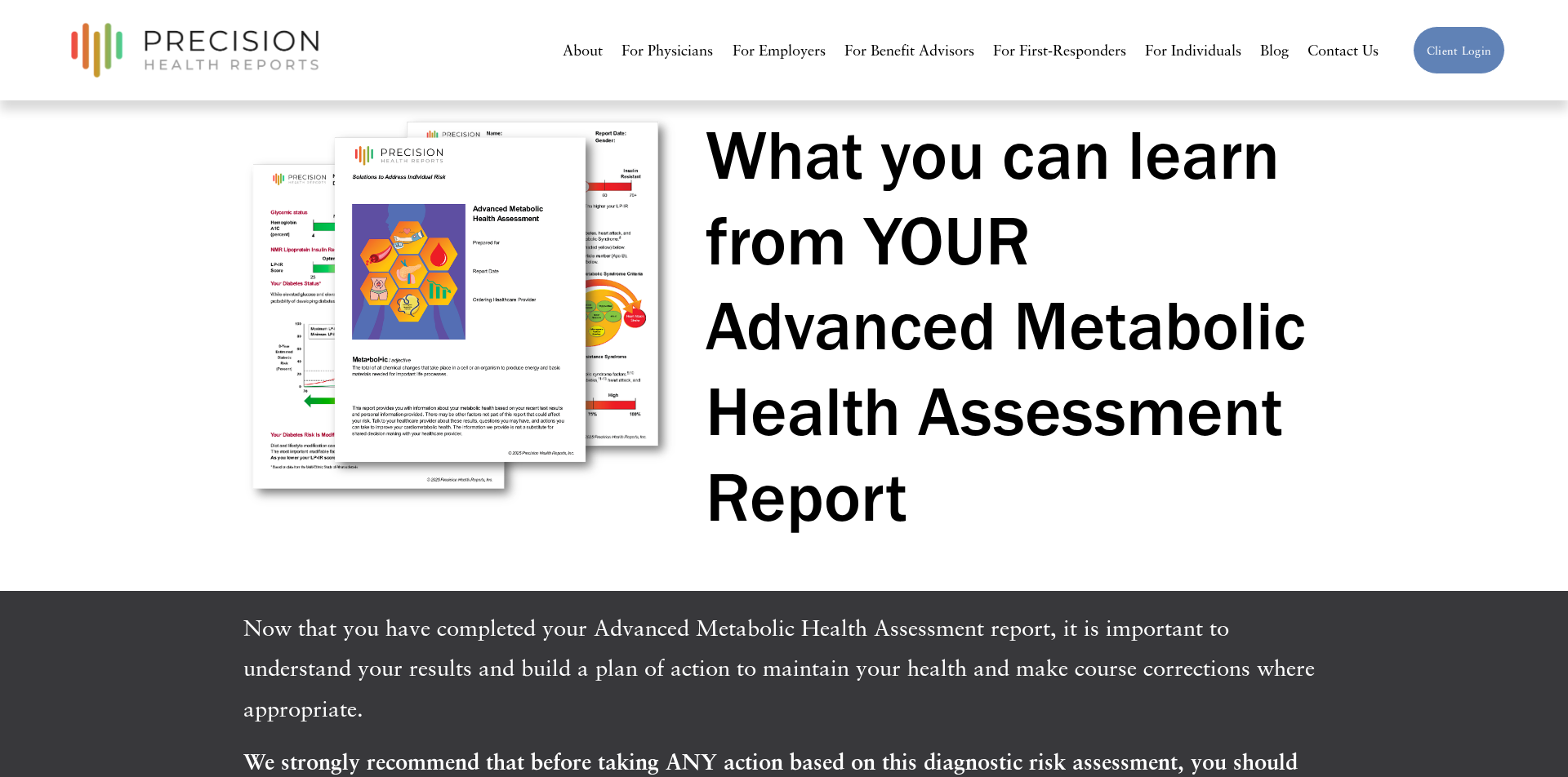
scroll to position [56, 0]
